Goal: Information Seeking & Learning: Learn about a topic

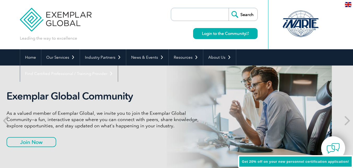
drag, startPoint x: 154, startPoint y: 97, endPoint x: 133, endPoint y: 99, distance: 21.3
click at [133, 99] on h2 "Exemplar Global Community" at bounding box center [105, 96] width 196 height 12
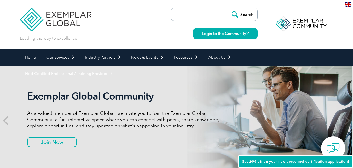
drag, startPoint x: 79, startPoint y: 113, endPoint x: 109, endPoint y: 114, distance: 30.4
click at [109, 114] on p "As a valued member of Exemplar Global, we invite you to join the Exemplar Globa…" at bounding box center [125, 119] width 196 height 19
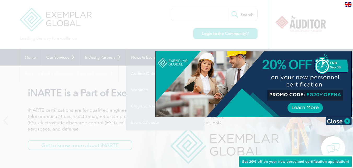
click at [91, 33] on div at bounding box center [176, 84] width 353 height 168
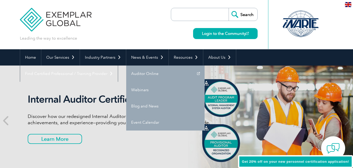
click at [113, 156] on div "Internal Auditor Certification Discover how our redesigned Internal Auditor Cer…" at bounding box center [177, 120] width 314 height 110
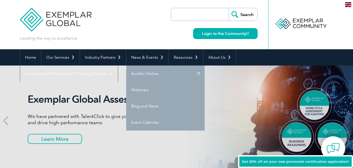
drag, startPoint x: 329, startPoint y: 28, endPoint x: 287, endPoint y: 11, distance: 45.3
click at [287, 11] on div at bounding box center [300, 24] width 65 height 49
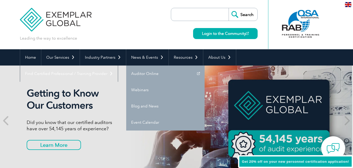
drag, startPoint x: 314, startPoint y: 110, endPoint x: 267, endPoint y: 89, distance: 51.9
click at [267, 89] on div "Getting to Know Our Customers Did you know that our certified auditors have ove…" at bounding box center [176, 120] width 314 height 110
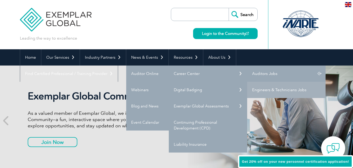
click at [272, 72] on link "Auditors Jobs" at bounding box center [287, 73] width 78 height 16
